Goal: Navigation & Orientation: Find specific page/section

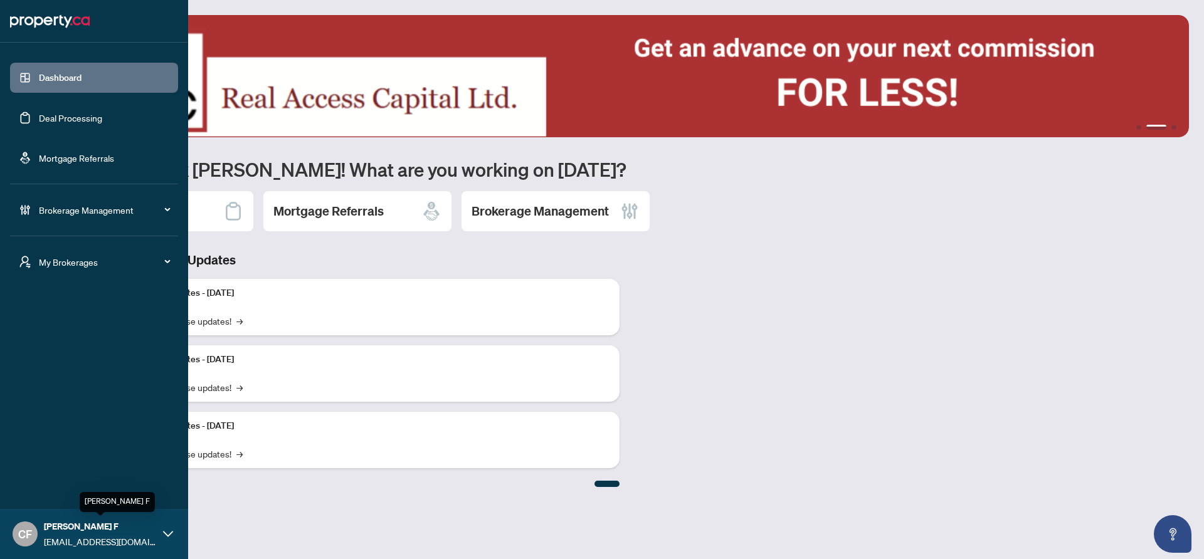
drag, startPoint x: 76, startPoint y: 534, endPoint x: 84, endPoint y: 508, distance: 27.0
click at [77, 533] on div "Chantel F chantelf@myabode.ca" at bounding box center [100, 534] width 113 height 29
click at [62, 245] on li "My Brokerages" at bounding box center [94, 262] width 168 height 50
click at [63, 253] on div "My Brokerages" at bounding box center [94, 262] width 168 height 30
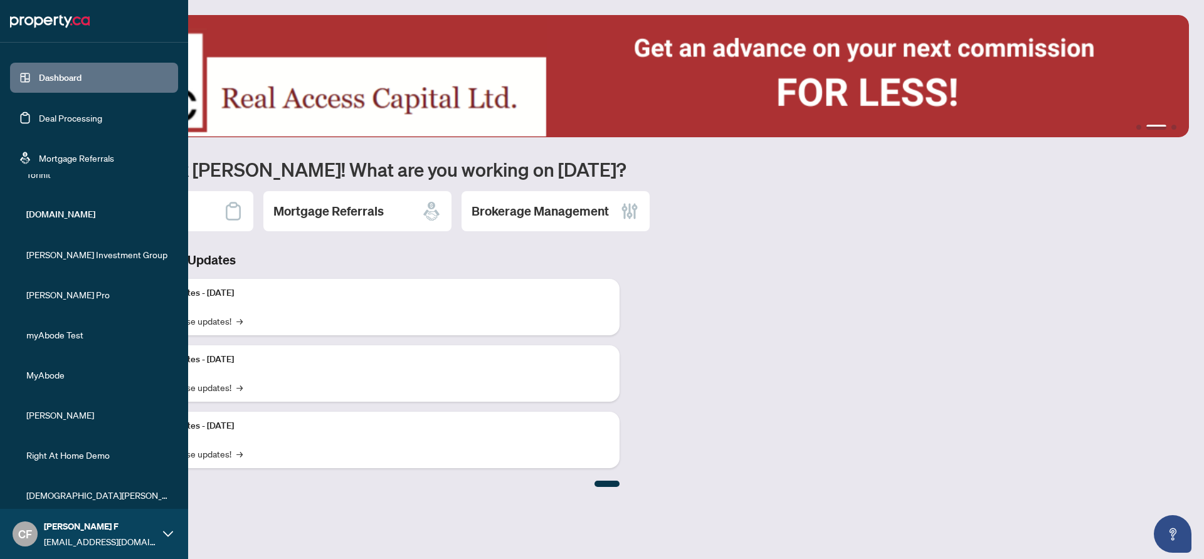
scroll to position [169, 0]
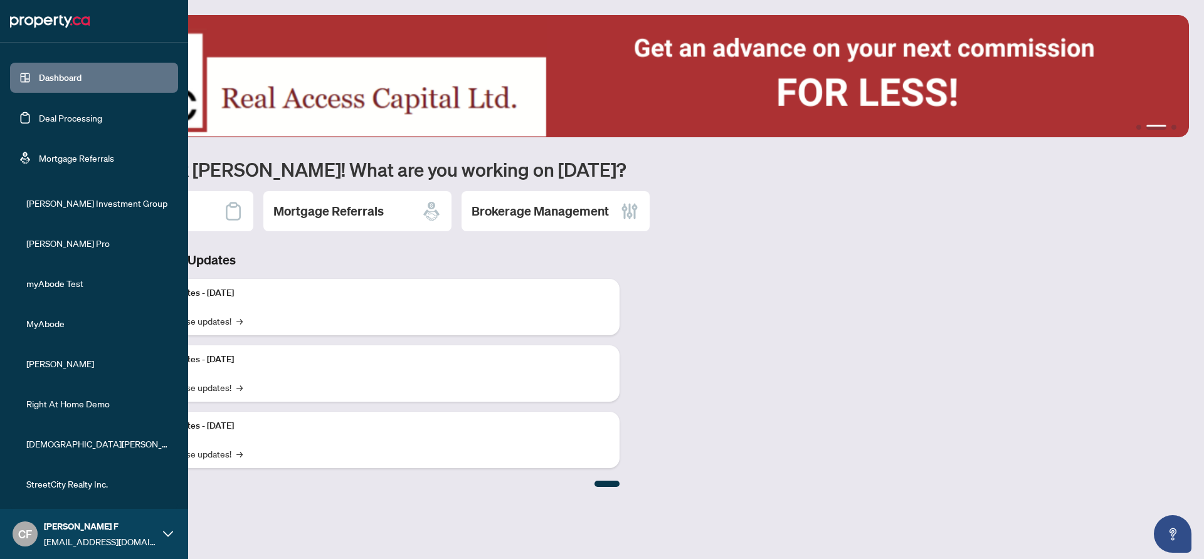
click at [102, 482] on span "StreetCity Realty Inc." at bounding box center [97, 484] width 143 height 14
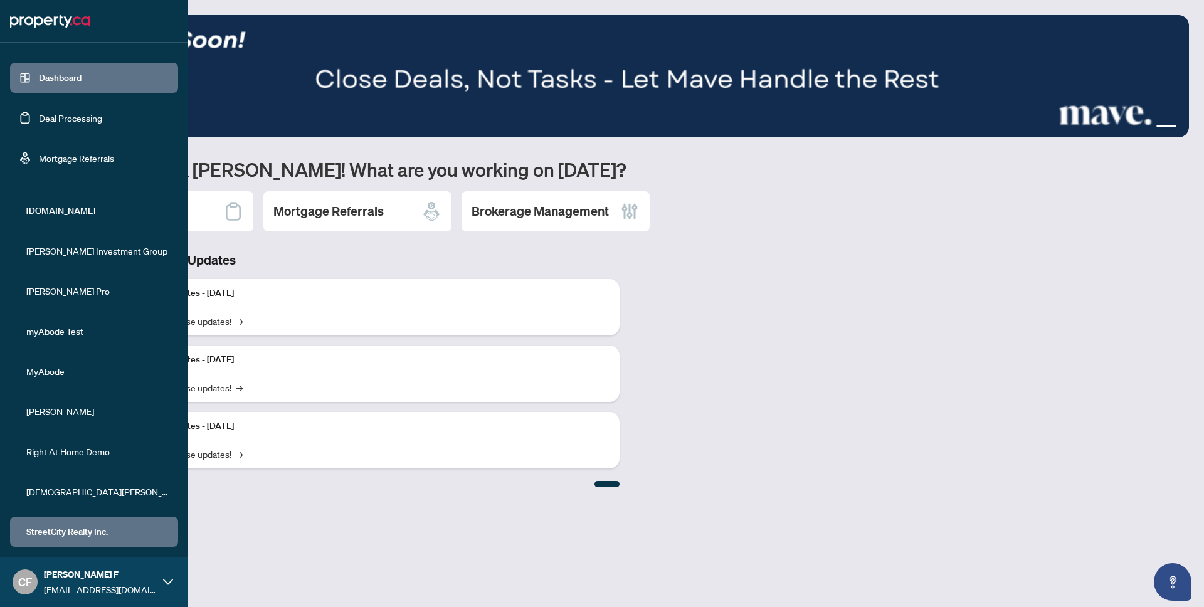
scroll to position [134, 0]
